Goal: Check status: Check status

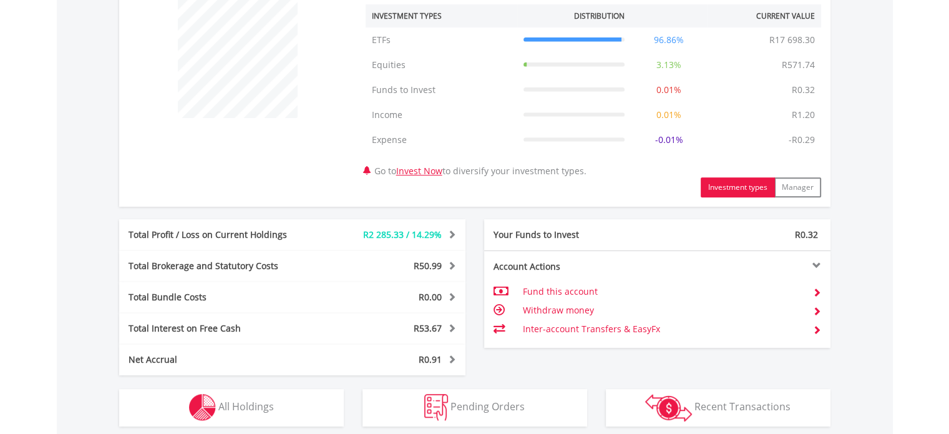
scroll to position [539, 0]
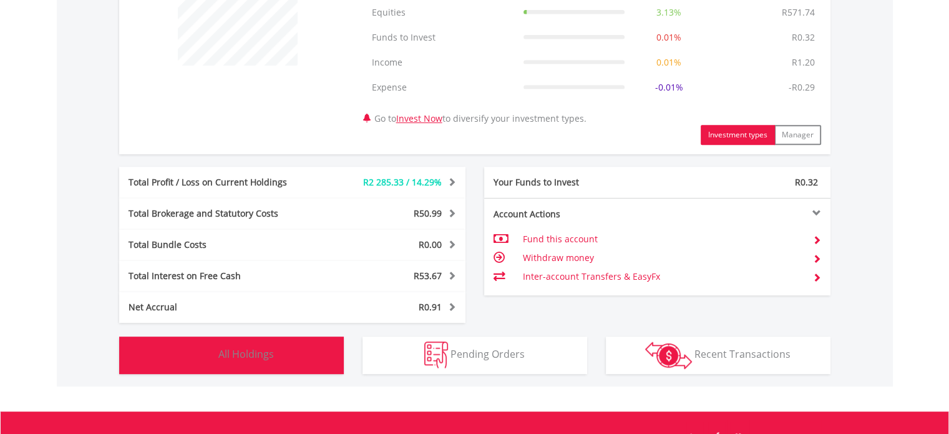
click at [245, 341] on button "Holdings All Holdings" at bounding box center [231, 354] width 225 height 37
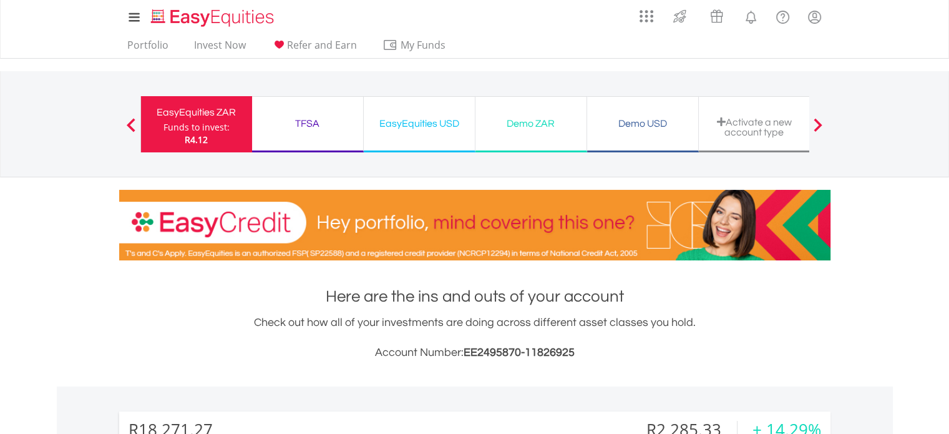
scroll to position [949, 0]
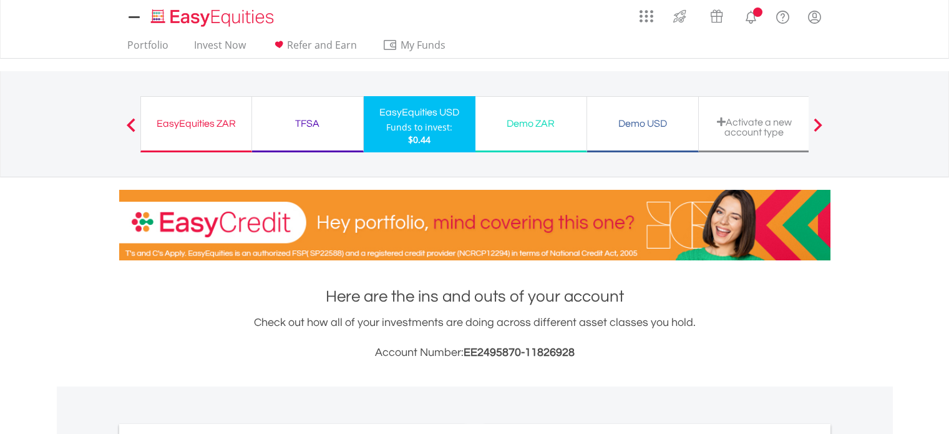
click at [654, 132] on div "Demo USD Funds to invest: $0.44" at bounding box center [643, 124] width 112 height 56
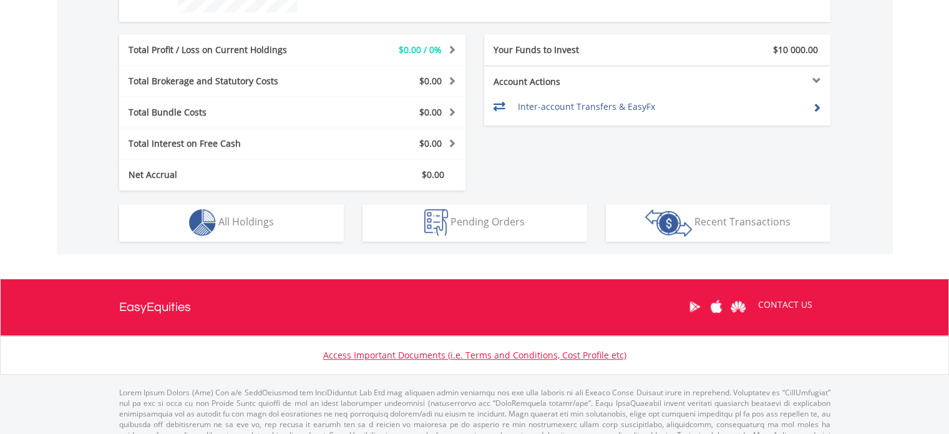
scroll to position [616, 0]
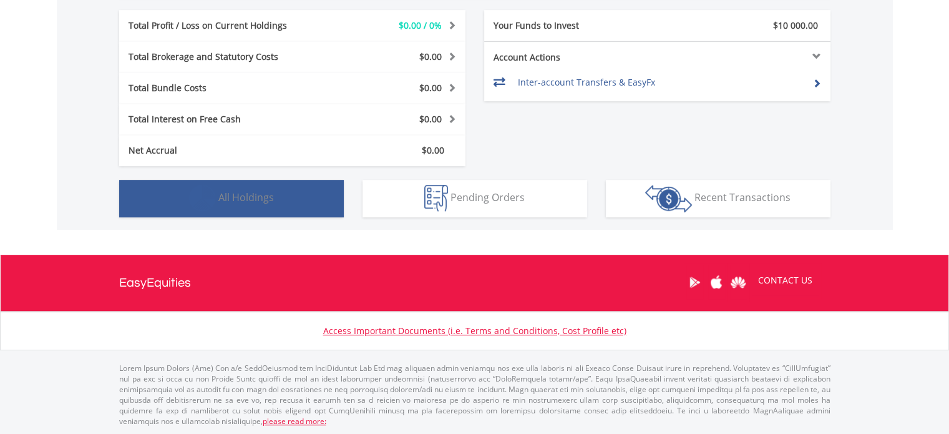
click at [273, 202] on span "All Holdings" at bounding box center [246, 197] width 56 height 14
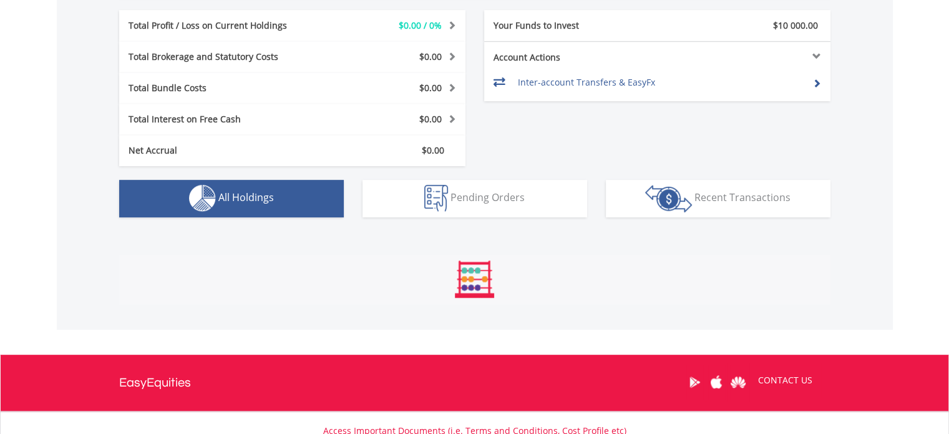
scroll to position [685, 0]
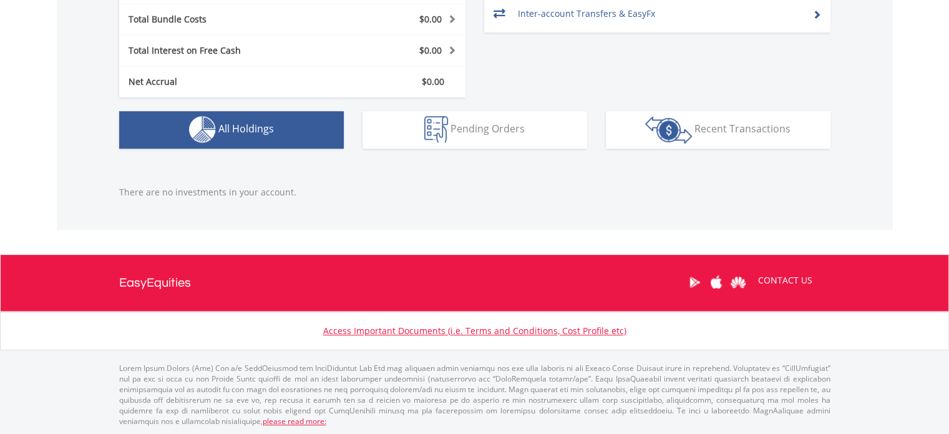
click at [254, 132] on span "All Holdings" at bounding box center [246, 129] width 56 height 14
click at [288, 133] on button "Holdings All Holdings" at bounding box center [231, 129] width 225 height 37
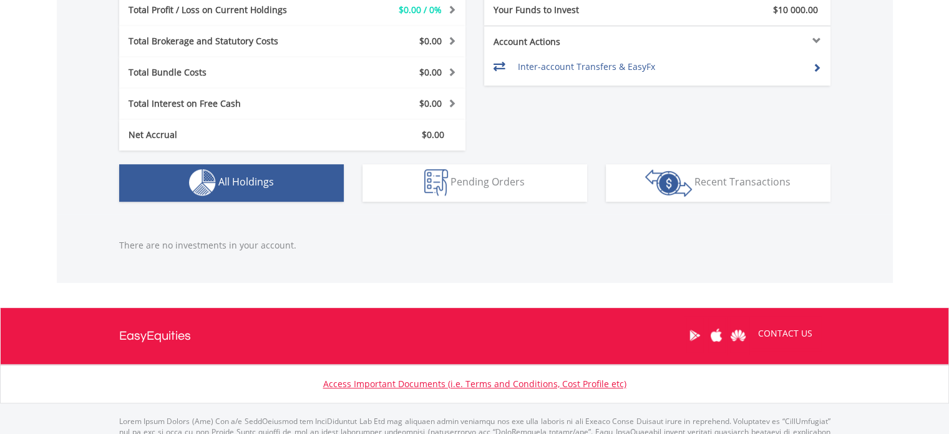
scroll to position [671, 0]
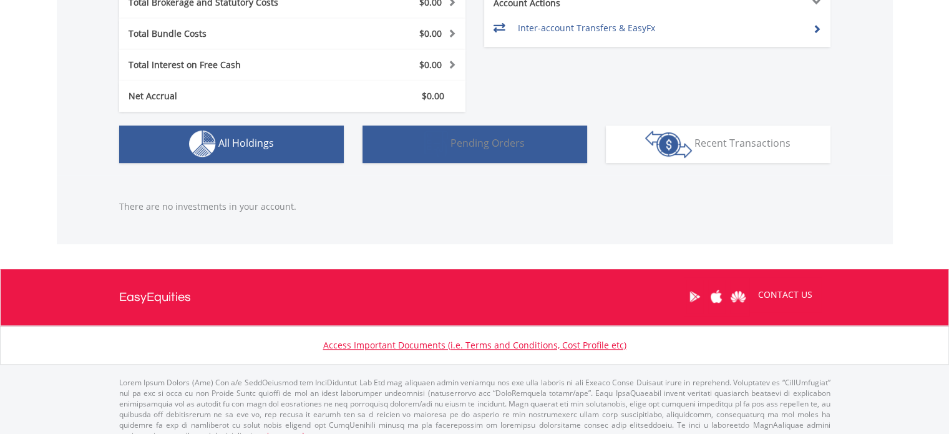
click at [502, 150] on button "Pending Orders Pending Orders" at bounding box center [474, 143] width 225 height 37
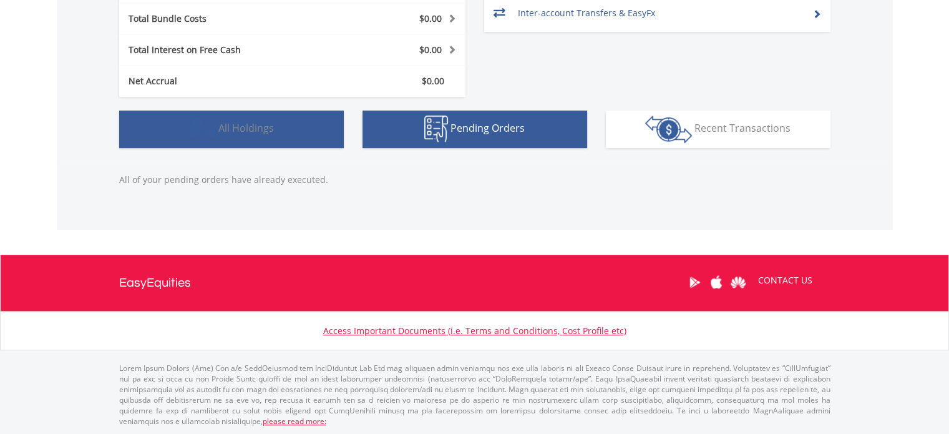
click at [243, 132] on span "All Holdings" at bounding box center [246, 128] width 56 height 14
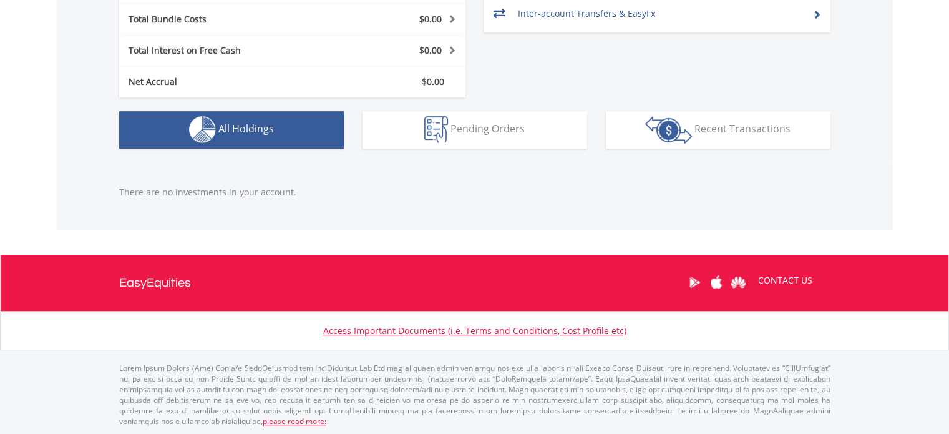
click at [243, 132] on span "All Holdings" at bounding box center [246, 129] width 56 height 14
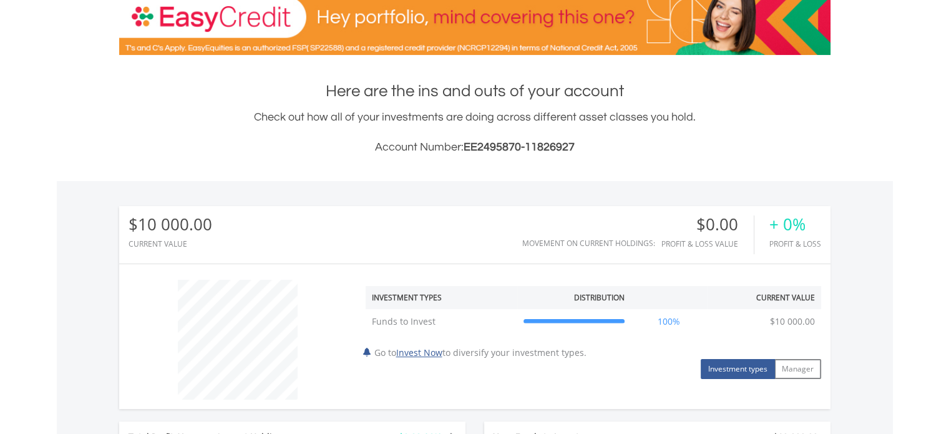
scroll to position [0, 0]
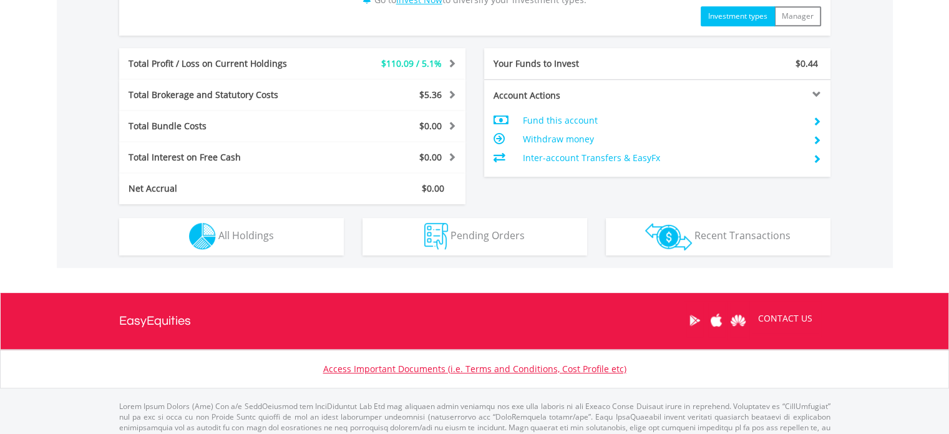
scroll to position [645, 0]
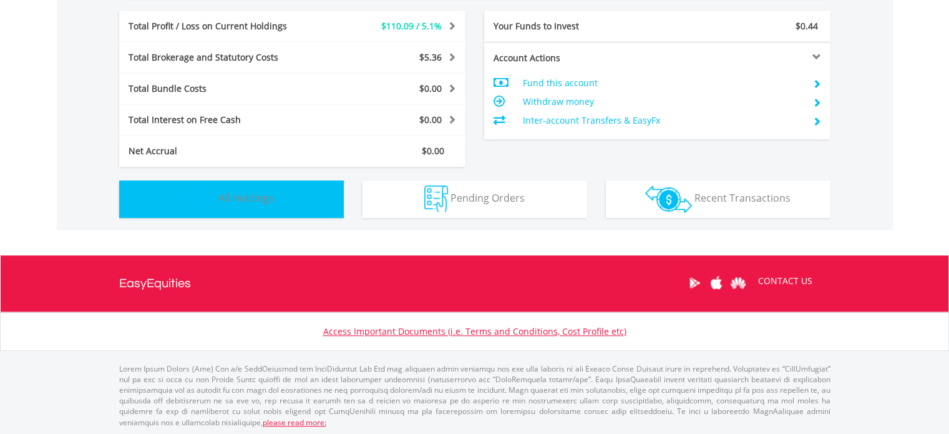
click at [264, 193] on span "All Holdings" at bounding box center [246, 198] width 56 height 14
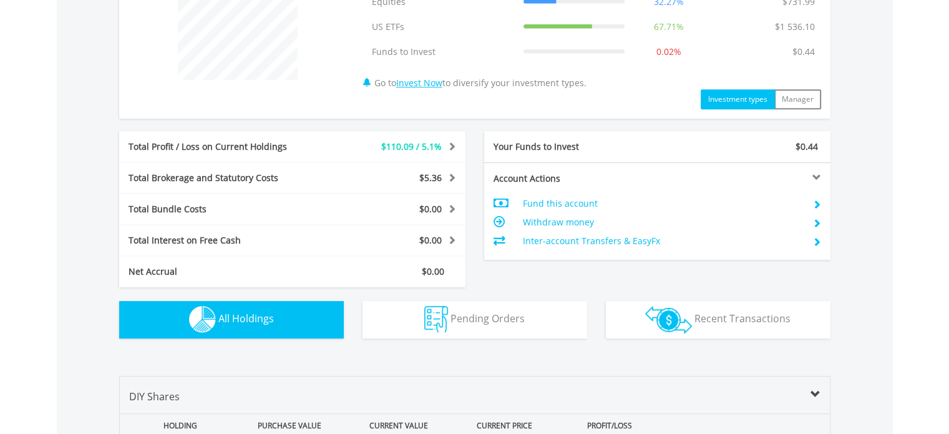
scroll to position [493, 0]
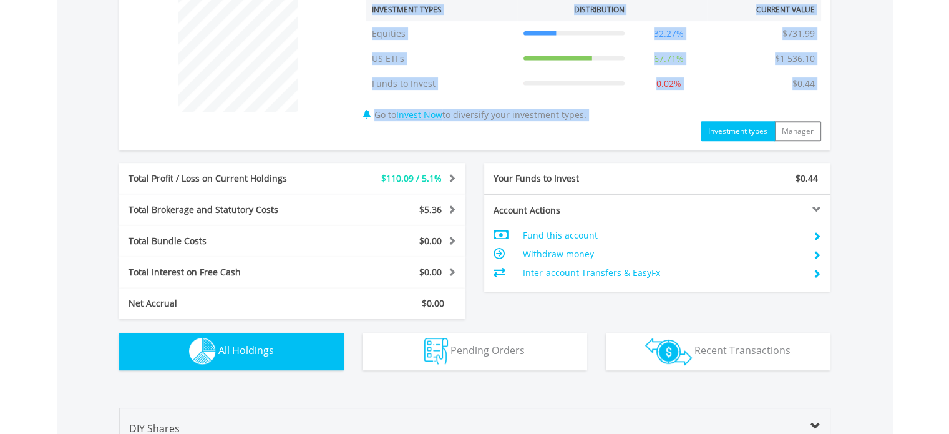
drag, startPoint x: 941, startPoint y: 142, endPoint x: 931, endPoint y: 62, distance: 80.4
click at [931, 62] on body "My Investments Invest Now New Listings Sell My Recurring Investments Pending Or…" at bounding box center [474, 386] width 949 height 1758
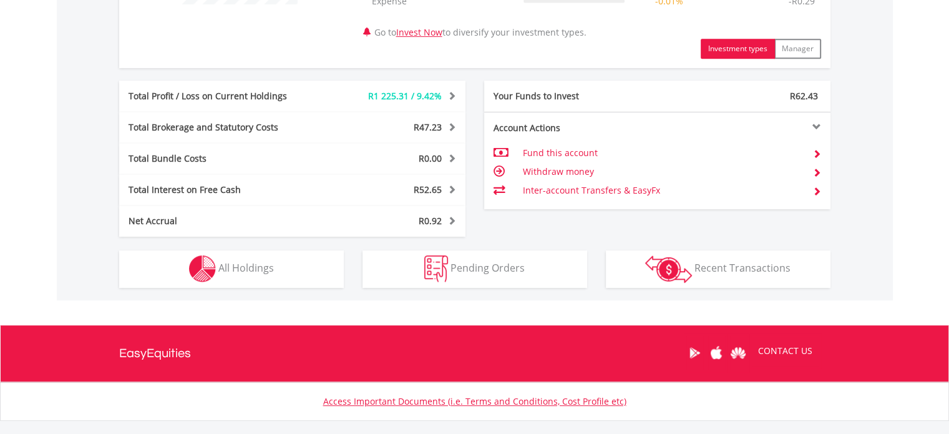
scroll to position [670, 0]
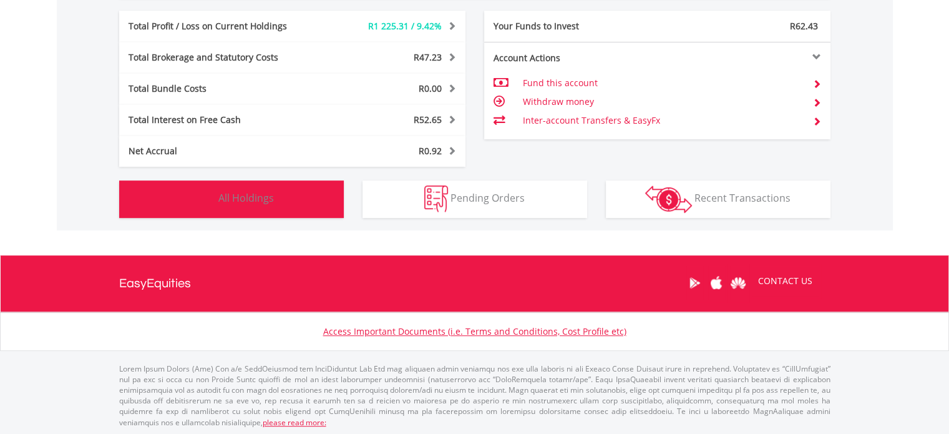
click at [248, 198] on span "All Holdings" at bounding box center [246, 198] width 56 height 14
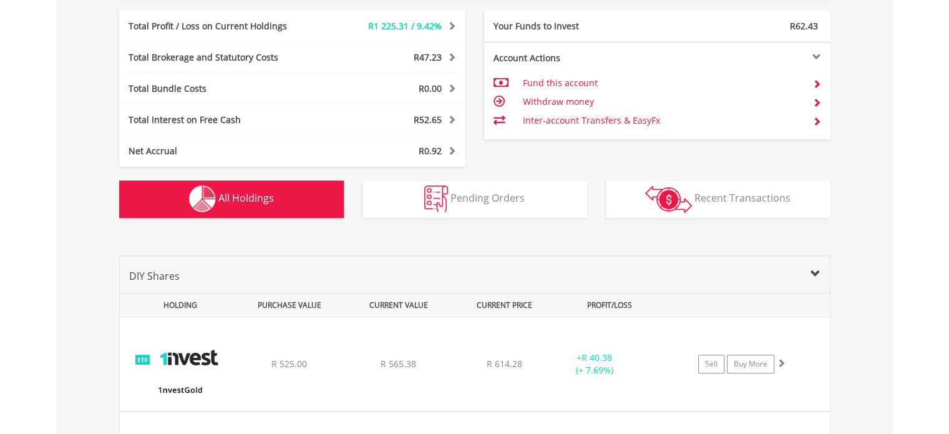
scroll to position [924, 0]
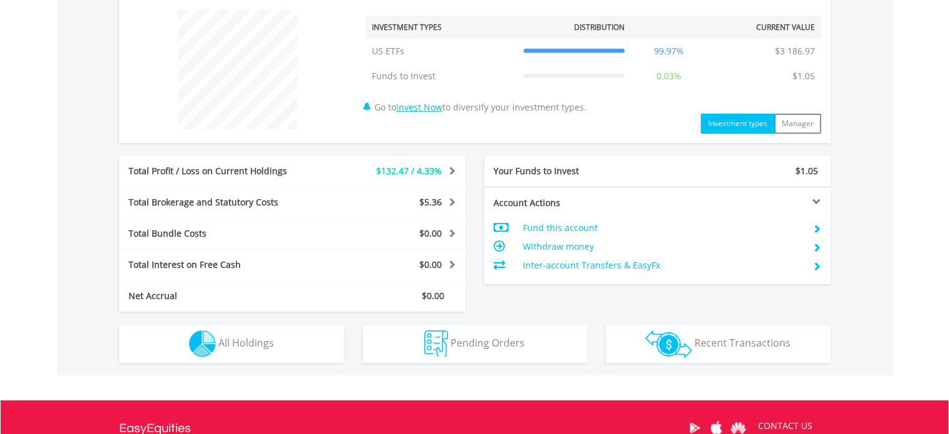
scroll to position [479, 0]
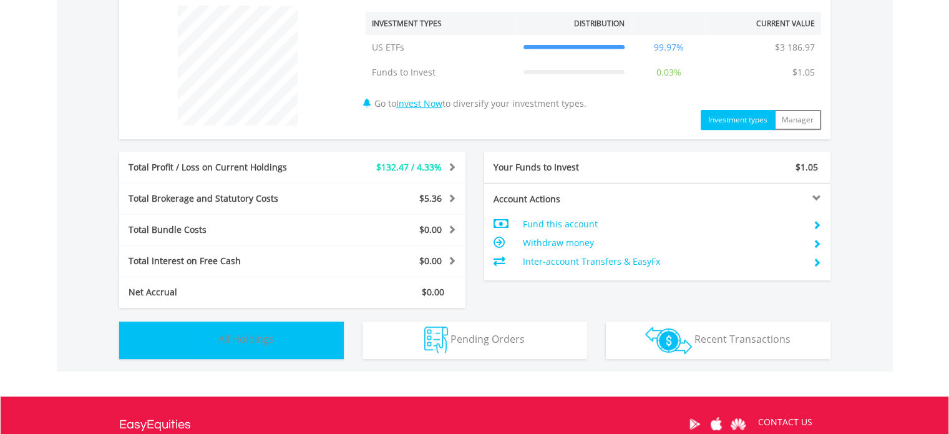
click at [260, 324] on button "Holdings All Holdings" at bounding box center [231, 339] width 225 height 37
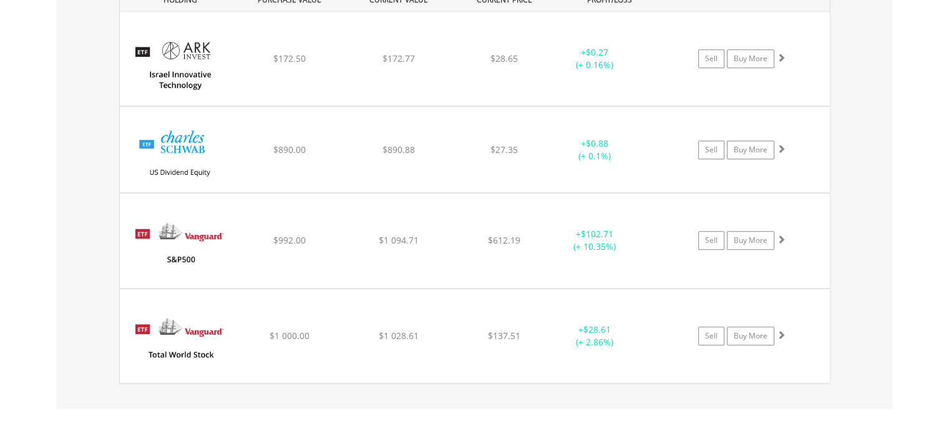
scroll to position [931, 0]
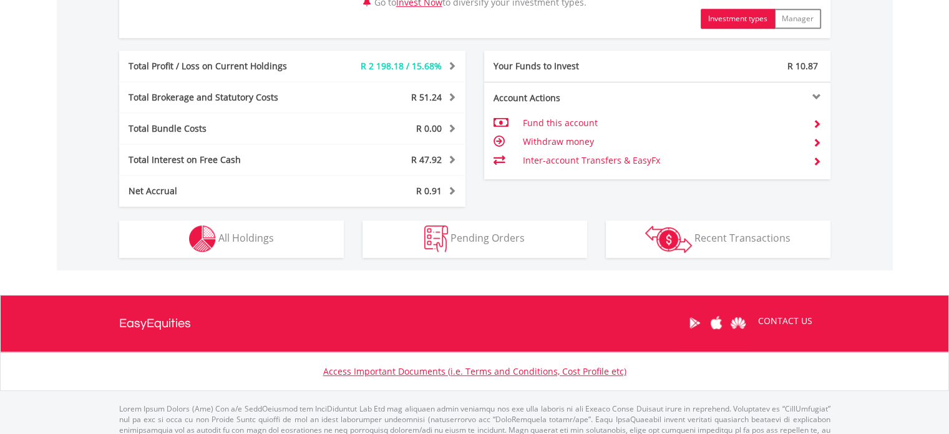
scroll to position [670, 0]
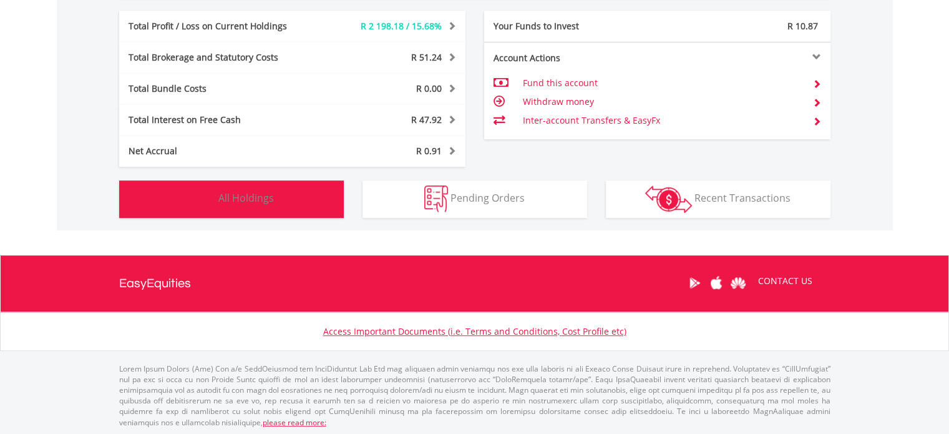
click at [268, 206] on button "Holdings All Holdings" at bounding box center [231, 198] width 225 height 37
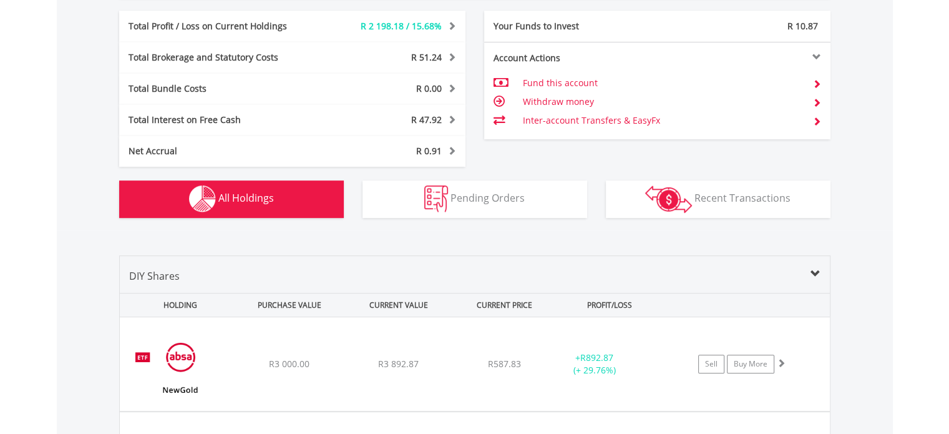
scroll to position [924, 0]
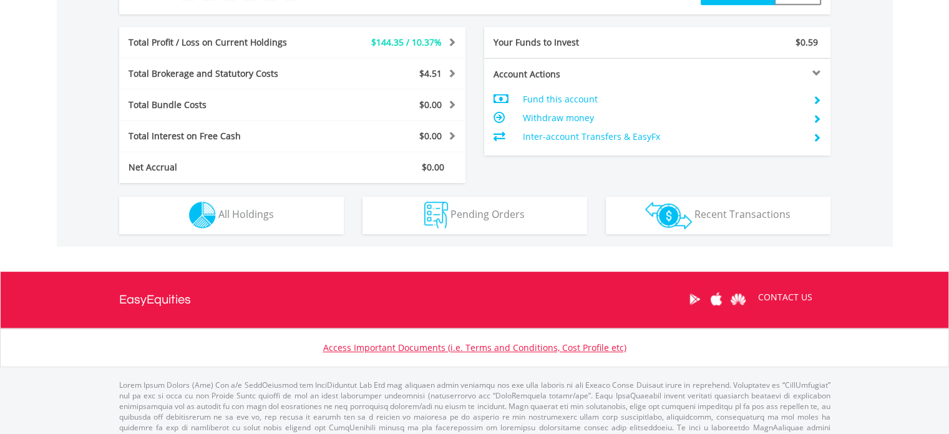
scroll to position [620, 0]
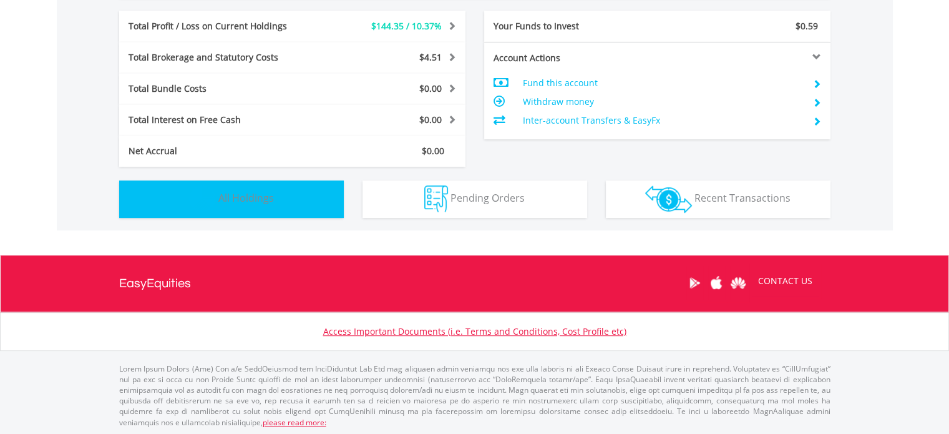
click at [255, 202] on span "All Holdings" at bounding box center [246, 198] width 56 height 14
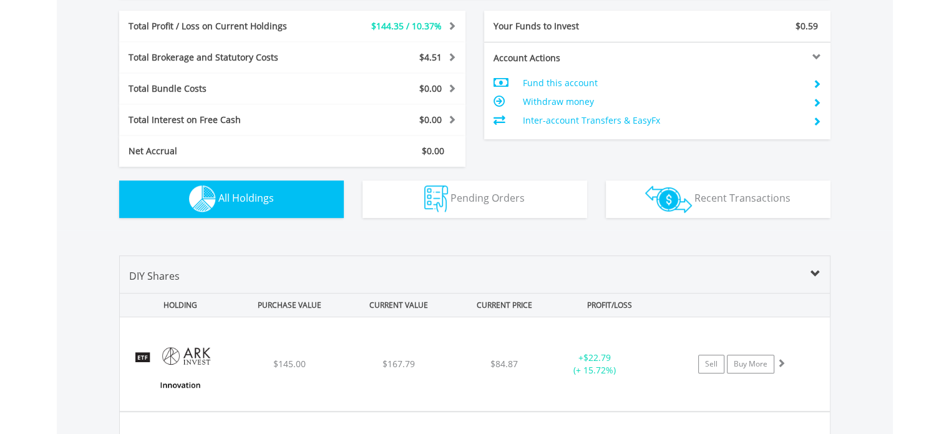
scroll to position [874, 0]
